Goal: Task Accomplishment & Management: Use online tool/utility

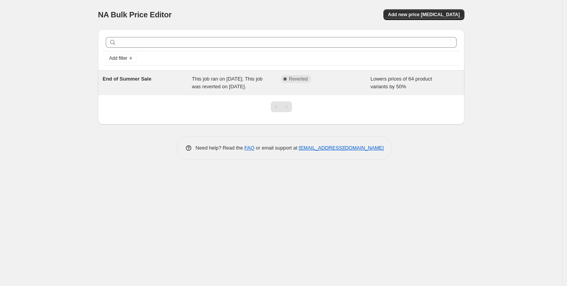
click at [303, 78] on span "Reverted" at bounding box center [298, 79] width 19 height 6
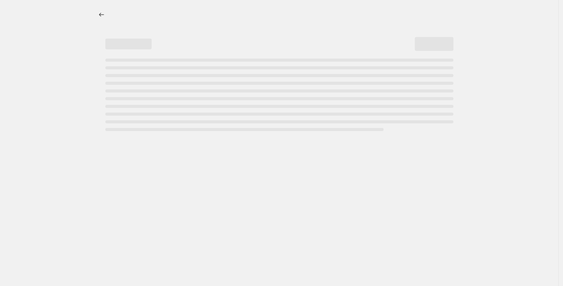
select select "percentage"
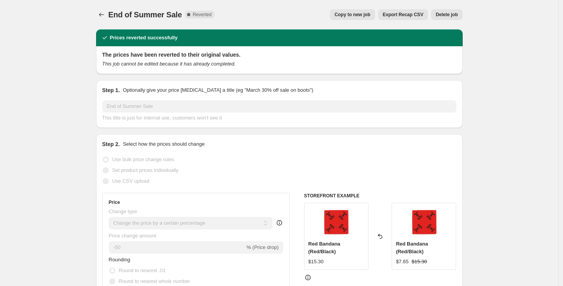
click at [360, 17] on span "Copy to new job" at bounding box center [353, 15] width 36 height 6
select select "percentage"
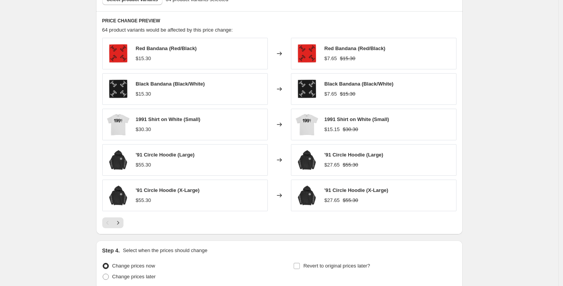
scroll to position [509, 0]
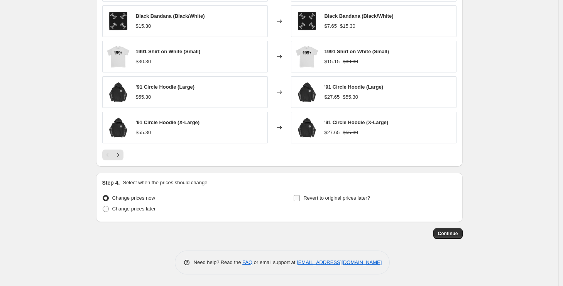
click at [300, 198] on input "Revert to original prices later?" at bounding box center [297, 198] width 6 height 6
checkbox input "true"
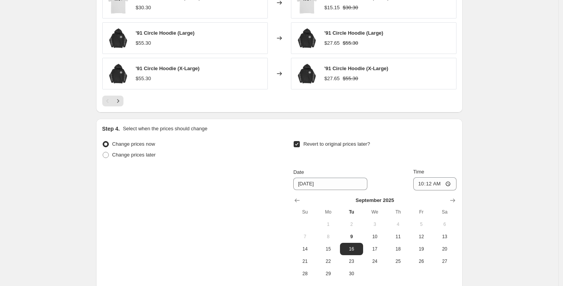
scroll to position [564, 0]
click at [312, 260] on span "21" at bounding box center [304, 261] width 17 height 6
type input "[DATE]"
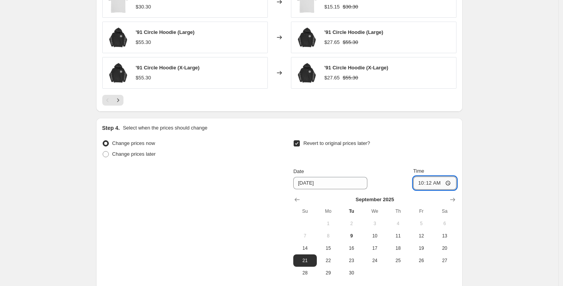
click at [422, 185] on input "10:12" at bounding box center [434, 183] width 43 height 13
click at [441, 161] on div "Revert to original prices later? Date [DATE] Time 23:59 [DATE] Su Mo Tu We Th F…" at bounding box center [374, 208] width 163 height 141
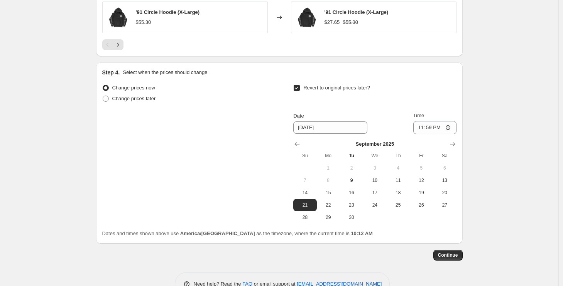
scroll to position [621, 0]
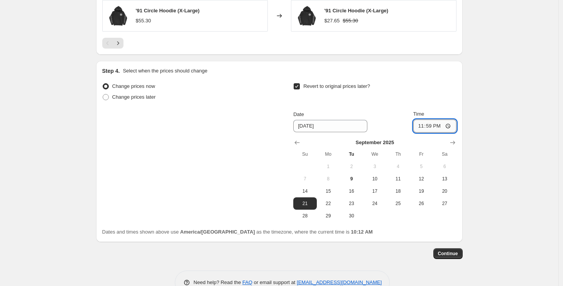
click at [421, 127] on input "23:59" at bounding box center [434, 126] width 43 height 13
type input "22:59"
click at [376, 230] on div "Dates and times shown above use America/[GEOGRAPHIC_DATA] as the timezone, wher…" at bounding box center [279, 233] width 354 height 8
click at [455, 252] on span "Continue" at bounding box center [448, 254] width 20 height 6
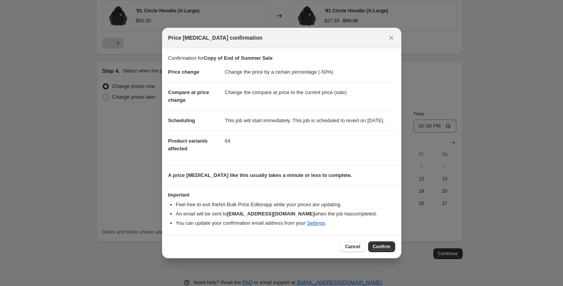
click at [387, 250] on span "Confirm" at bounding box center [382, 247] width 18 height 6
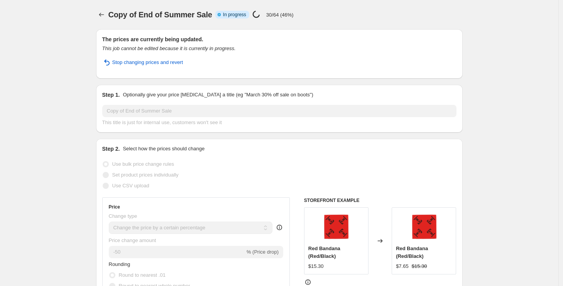
select select "percentage"
